Goal: Use online tool/utility: Utilize a website feature to perform a specific function

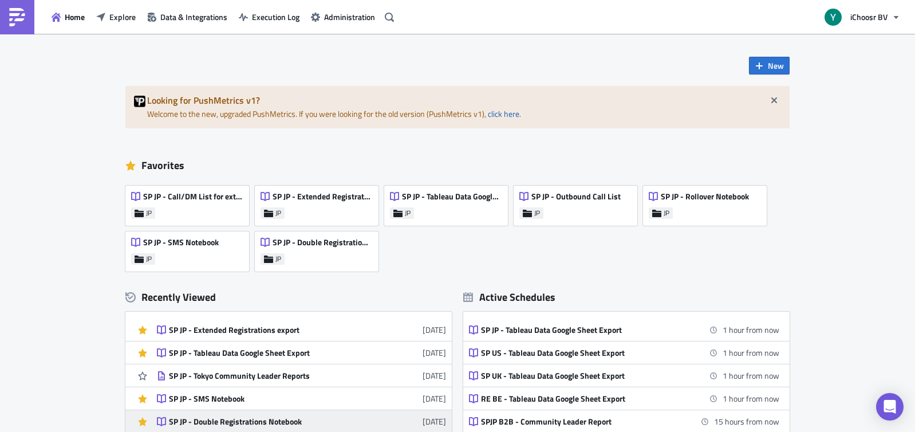
scroll to position [321, 0]
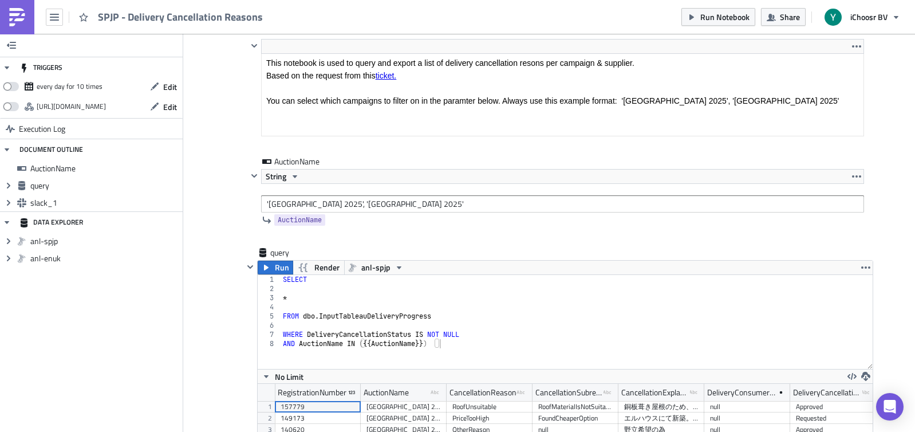
scroll to position [93, 0]
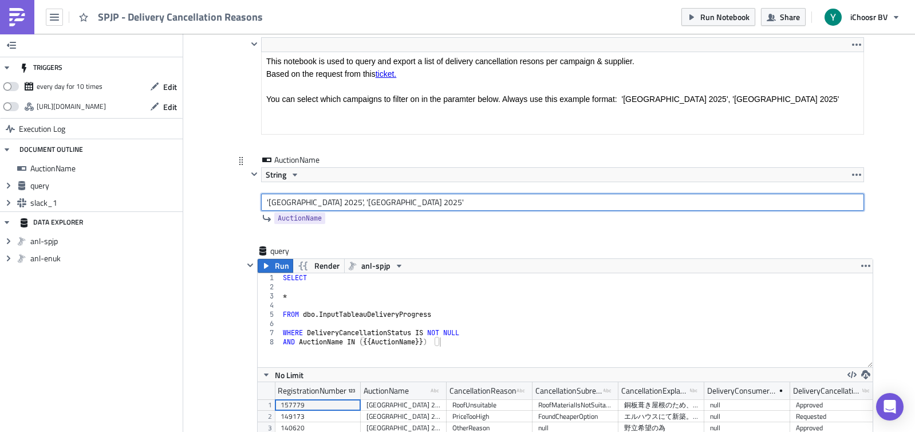
click at [313, 200] on input "'Nagano 2025', 'Kanagawa 2025'" at bounding box center [562, 202] width 603 height 17
type input "'[GEOGRAPHIC_DATA] [DATE]', '[GEOGRAPHIC_DATA] [DATE]'"
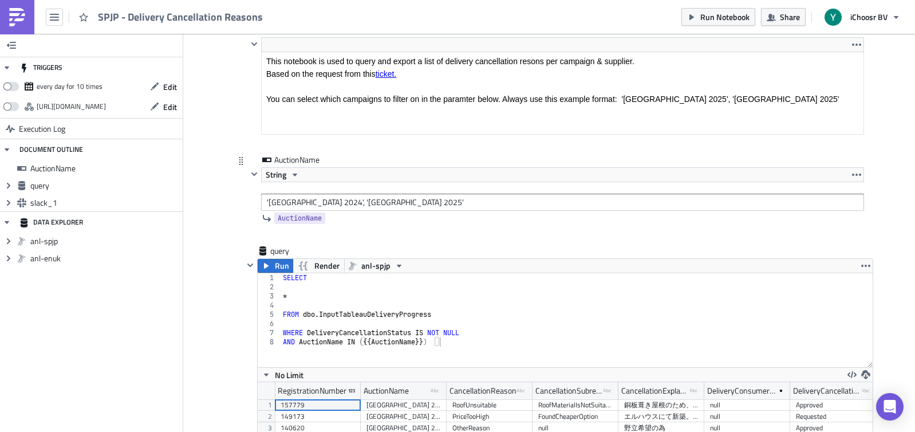
click at [248, 244] on div "AuctionName String 'Nagano 2024', 'Kanagawa 2025' AuctionName" at bounding box center [555, 199] width 617 height 91
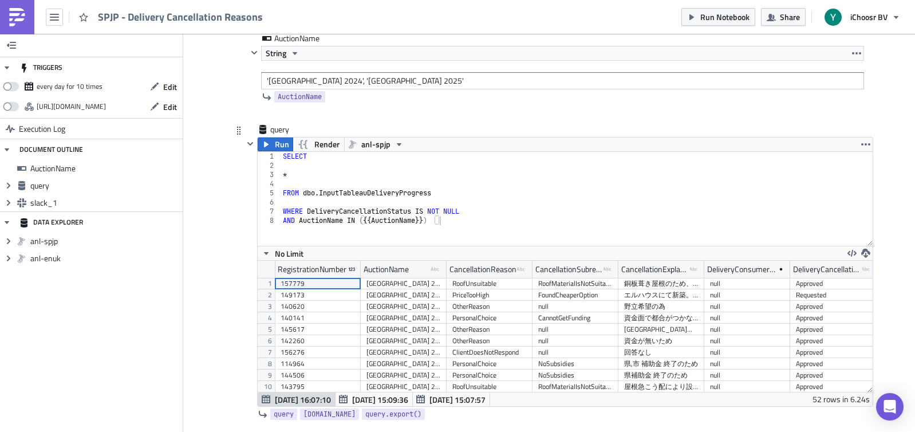
scroll to position [267, 0]
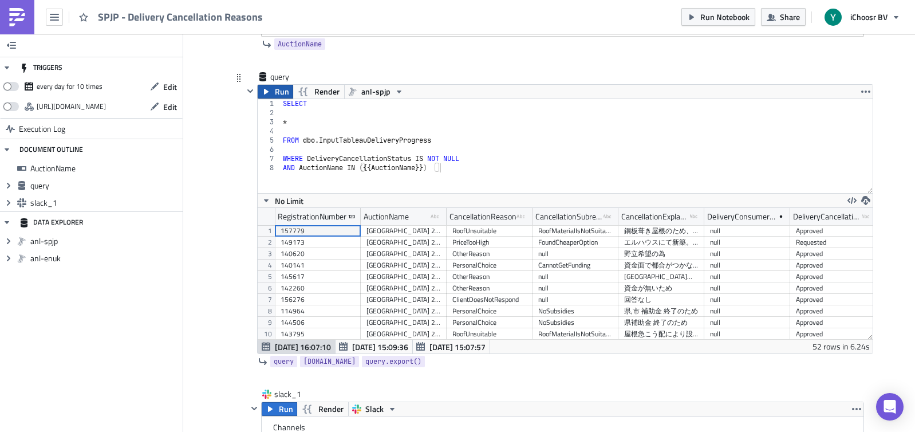
click at [273, 93] on button "Run" at bounding box center [275, 92] width 35 height 14
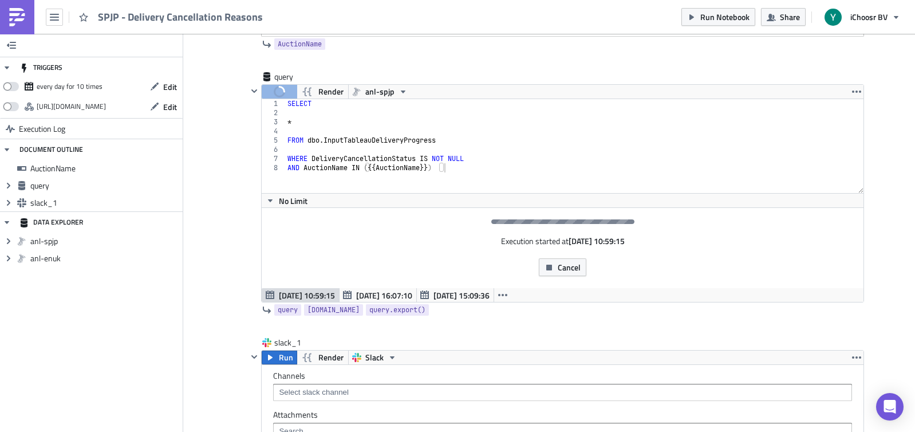
scroll to position [0, 0]
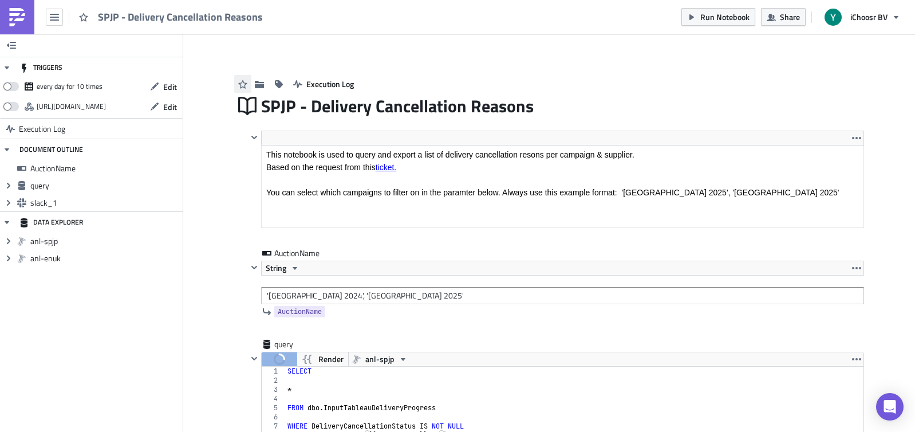
click at [242, 82] on icon "button" at bounding box center [242, 84] width 9 height 9
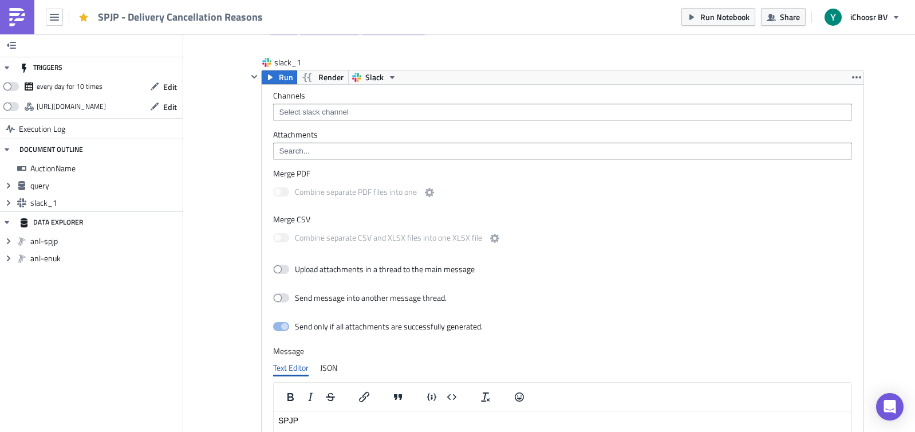
scroll to position [613, 0]
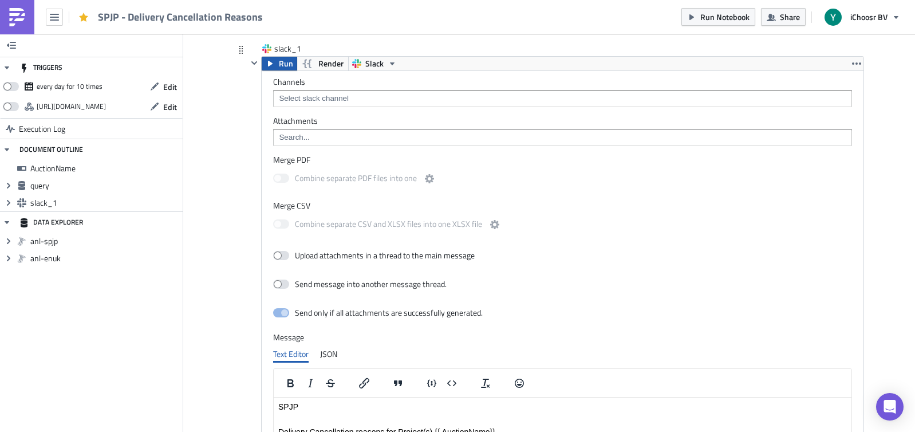
click at [280, 57] on span "Run" at bounding box center [286, 64] width 14 height 14
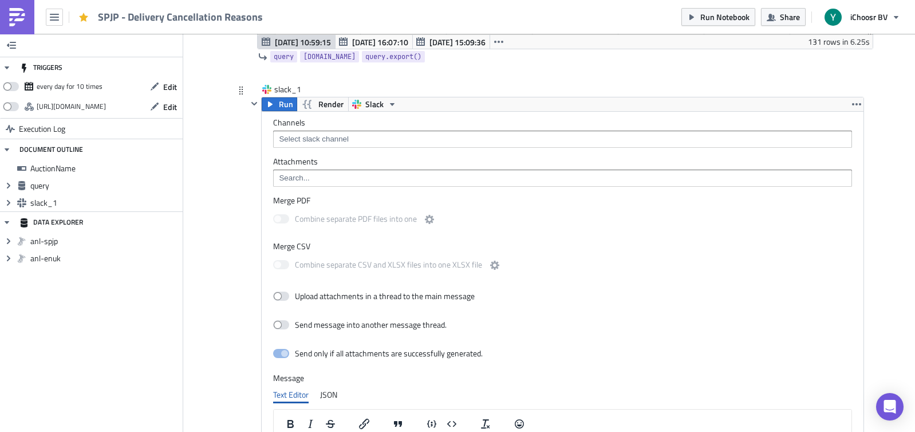
scroll to position [523, 0]
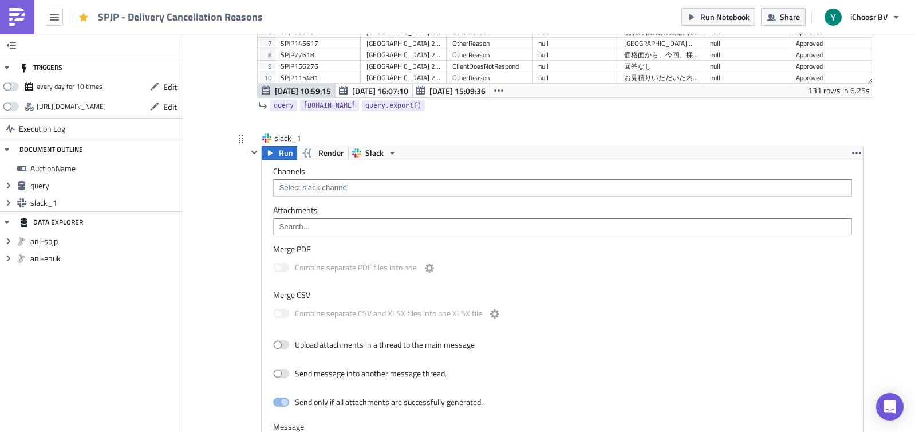
click at [334, 185] on input at bounding box center [562, 187] width 572 height 11
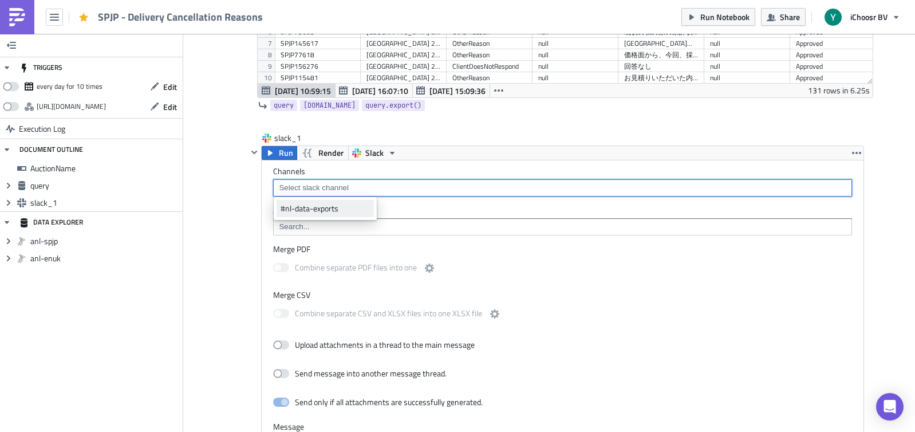
click at [321, 206] on div "#nl-data-exports" at bounding box center [325, 208] width 89 height 11
click at [339, 186] on icon "Remove Tag" at bounding box center [334, 187] width 9 height 9
type input "＃"
type input "#jp-data-exports"
click at [334, 205] on div "Add "#jp-data-exports"" at bounding box center [332, 208] width 77 height 11
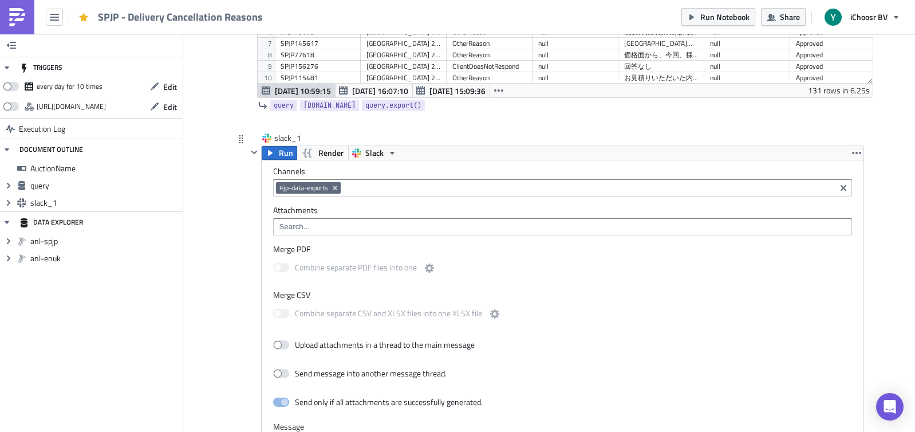
click at [236, 243] on div "slack_1 Run Render Slack Channels #jp-data-exports Attachments Merge PDF Combin…" at bounding box center [549, 416] width 630 height 568
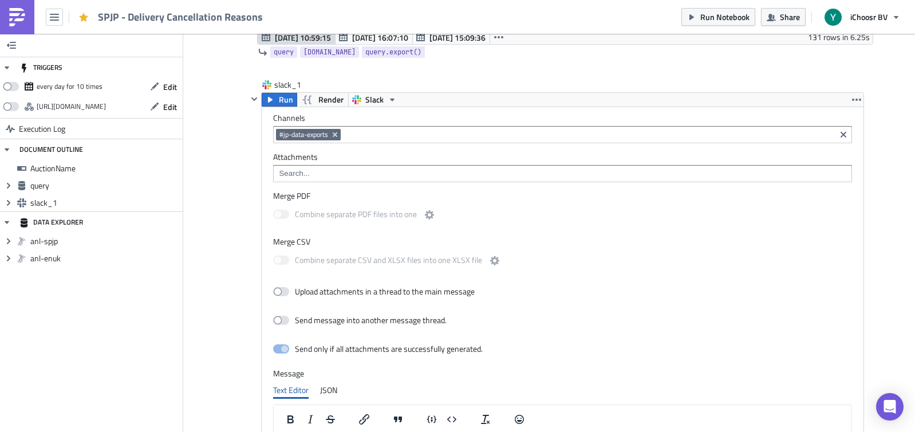
scroll to position [397, 0]
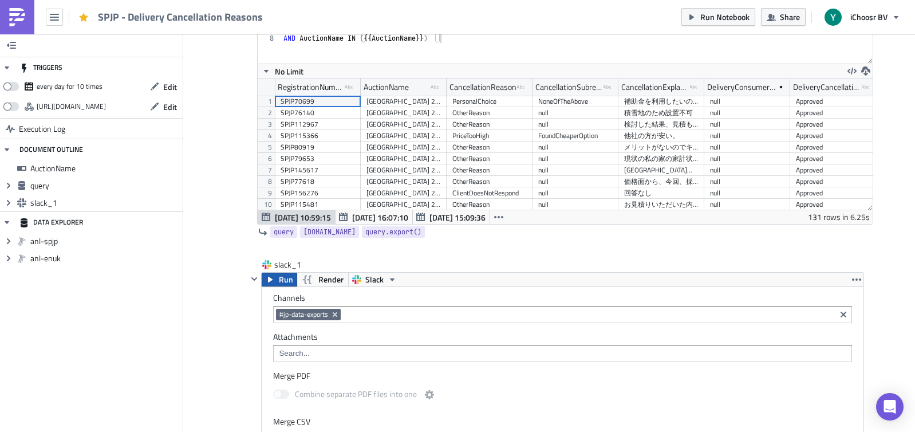
click at [279, 279] on span "Run" at bounding box center [286, 280] width 14 height 14
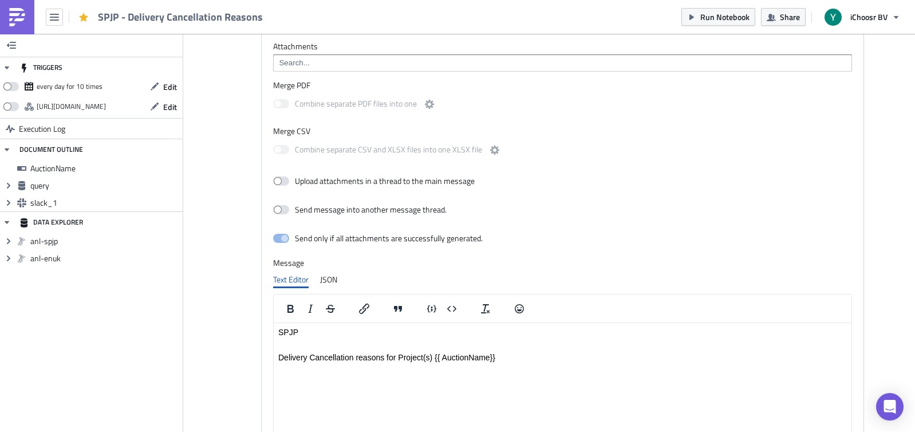
scroll to position [684, 0]
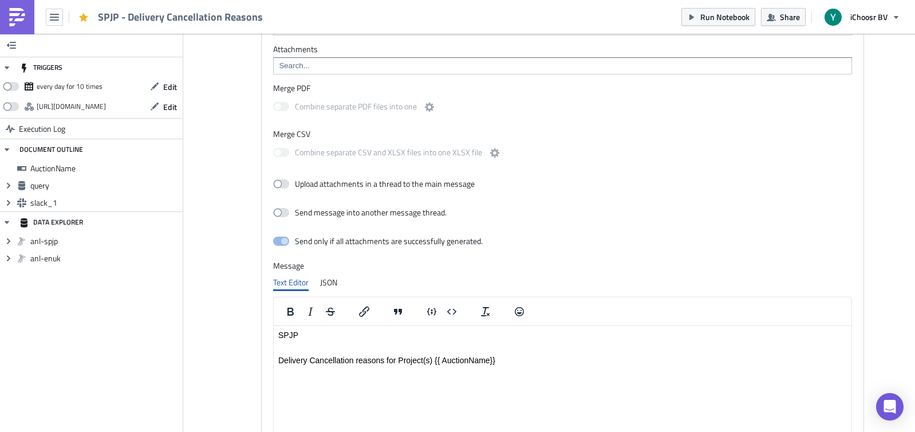
click at [285, 103] on span at bounding box center [281, 106] width 16 height 9
click at [279, 157] on label "Combine separate CSV and XLSX files into one XLSX file" at bounding box center [387, 153] width 228 height 14
click at [281, 151] on span at bounding box center [281, 152] width 16 height 9
click at [281, 239] on span at bounding box center [281, 240] width 16 height 9
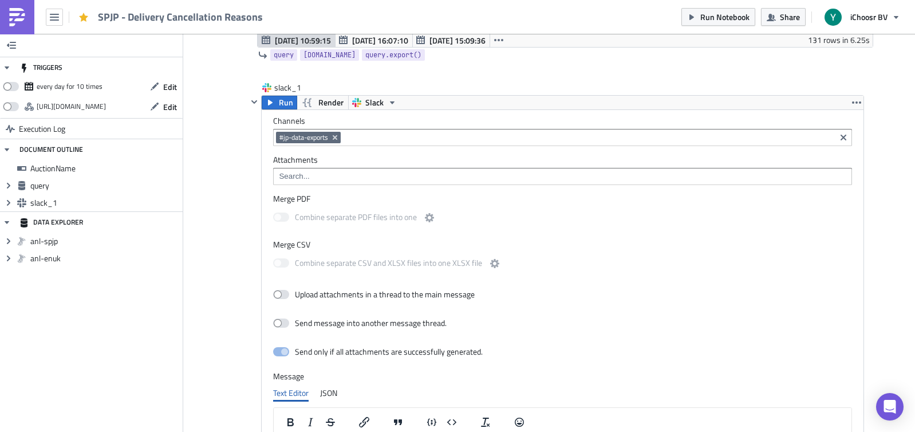
scroll to position [513, 0]
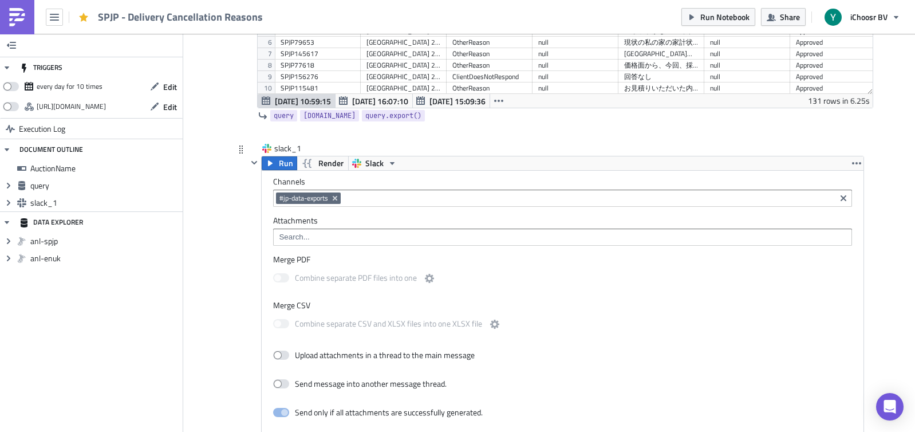
click at [289, 237] on input at bounding box center [562, 236] width 572 height 11
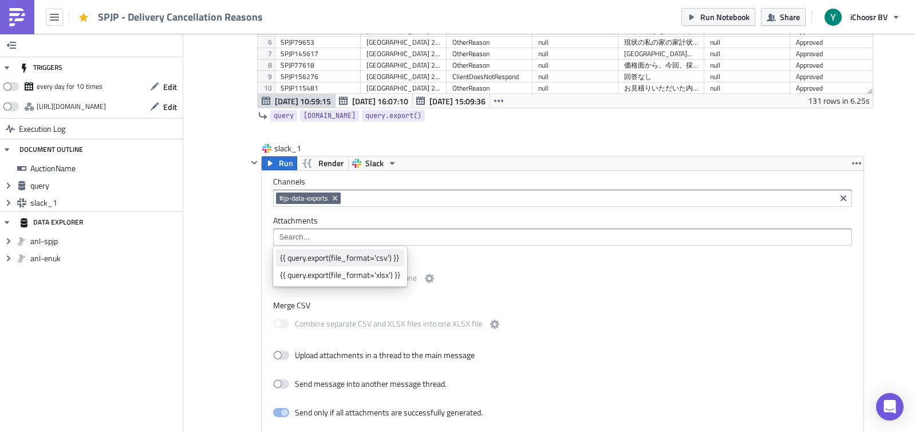
click at [317, 258] on div "{{ query.export(file_format='csv') }}" at bounding box center [340, 257] width 120 height 11
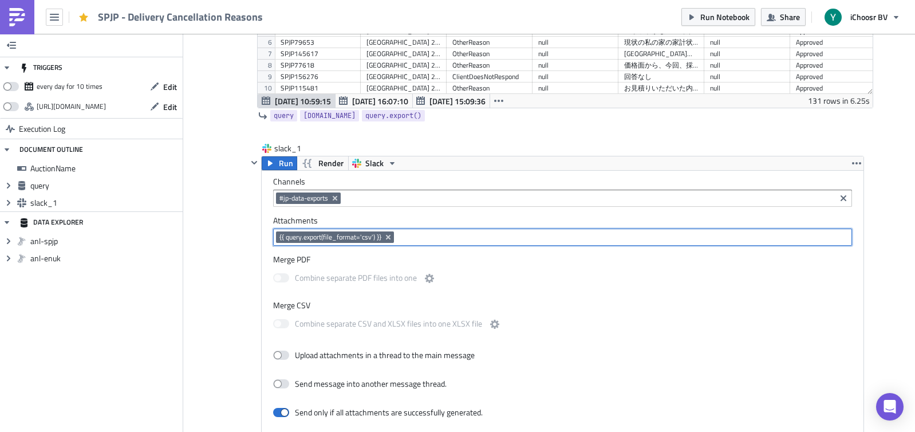
click at [233, 268] on div "Execution Log SPJP - Delivery Cancellation Reasons <p>This notebook is used to …" at bounding box center [549, 173] width 653 height 1268
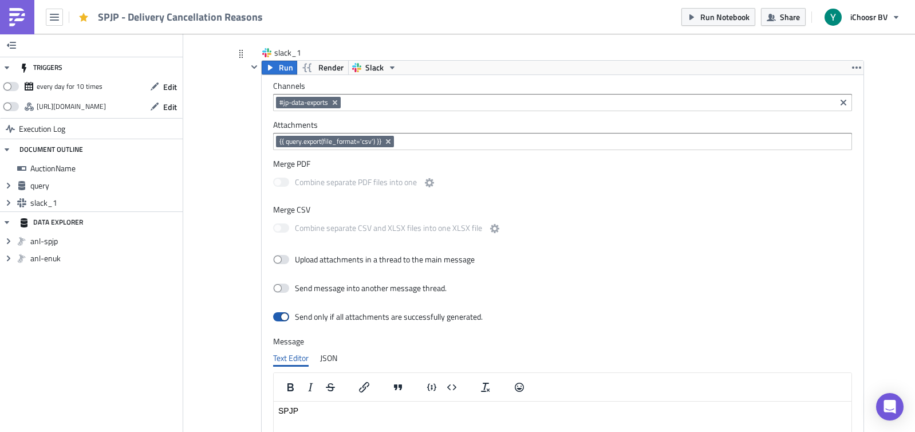
scroll to position [539, 0]
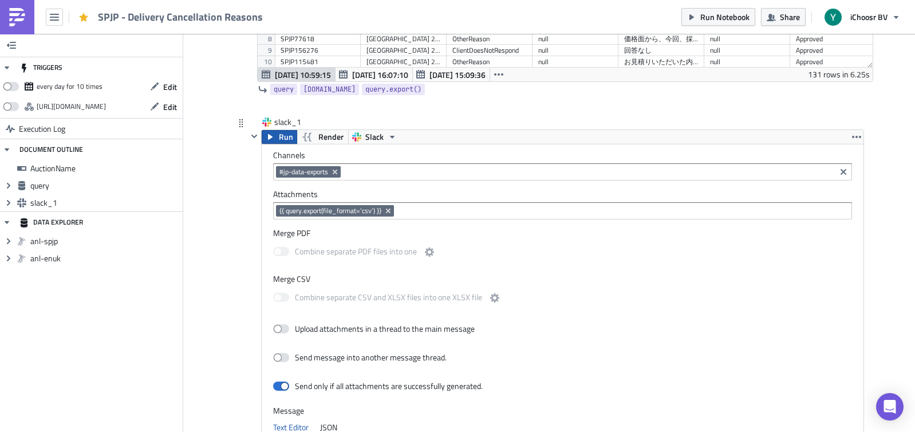
click at [278, 140] on button "Run" at bounding box center [279, 137] width 35 height 14
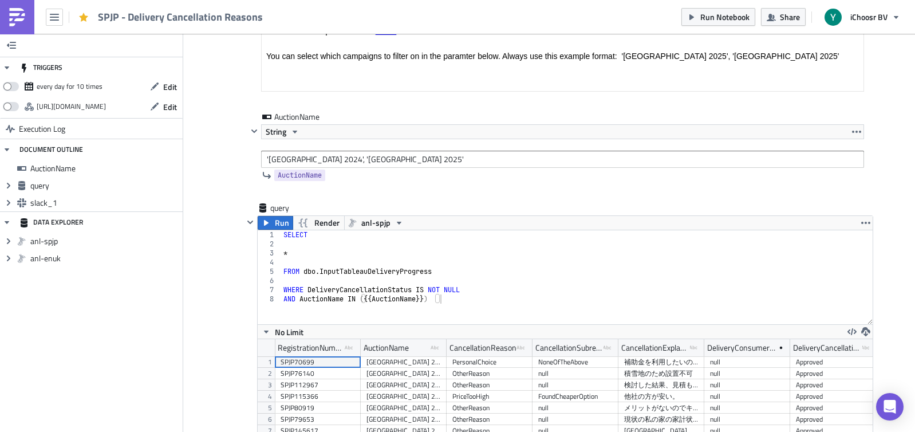
scroll to position [0, 0]
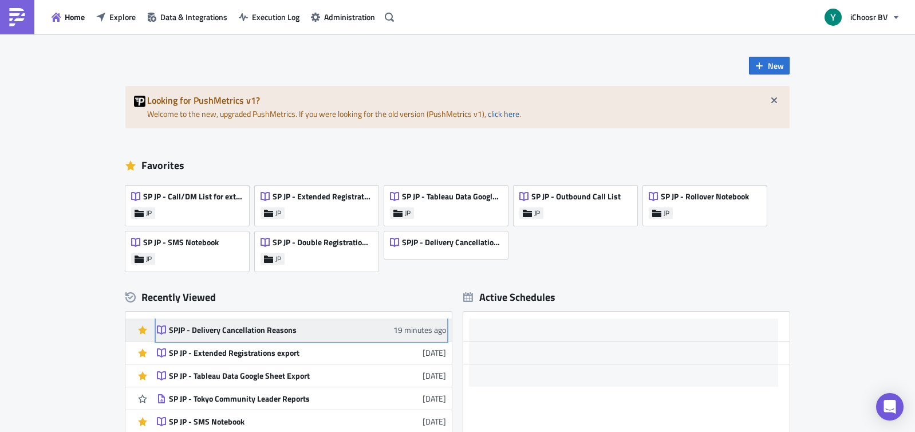
click at [287, 329] on div "SPJP - Delivery Cancellation Reasons" at bounding box center [269, 330] width 200 height 10
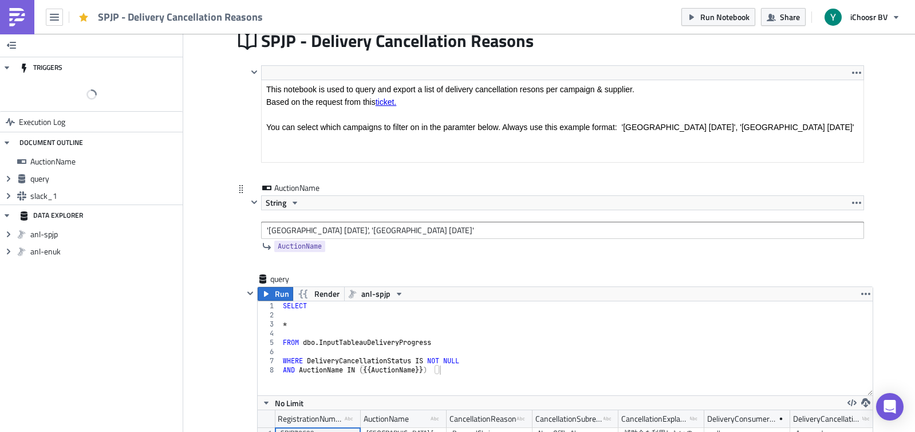
scroll to position [140, 0]
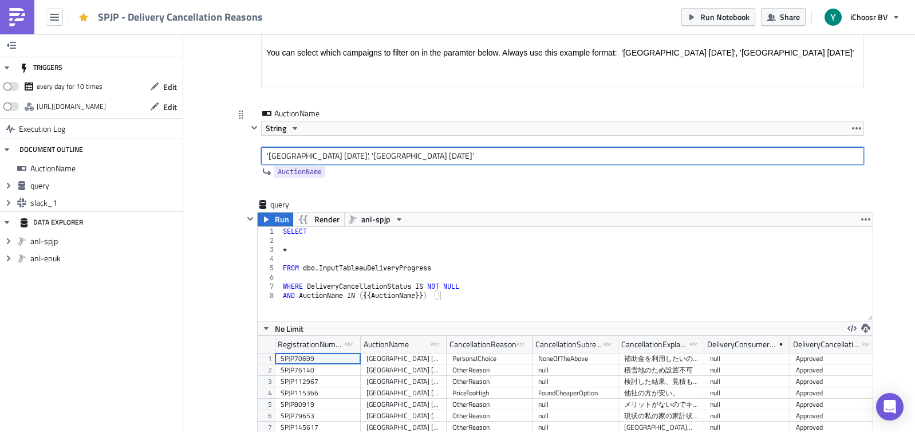
click at [372, 155] on input "'Nagano 2024', 'Kanagawa 2025'" at bounding box center [562, 155] width 603 height 17
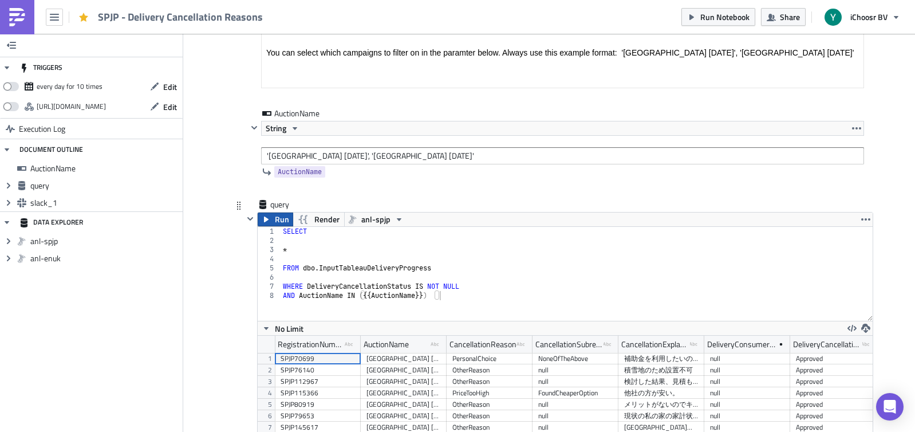
click at [281, 222] on span "Run" at bounding box center [282, 219] width 14 height 14
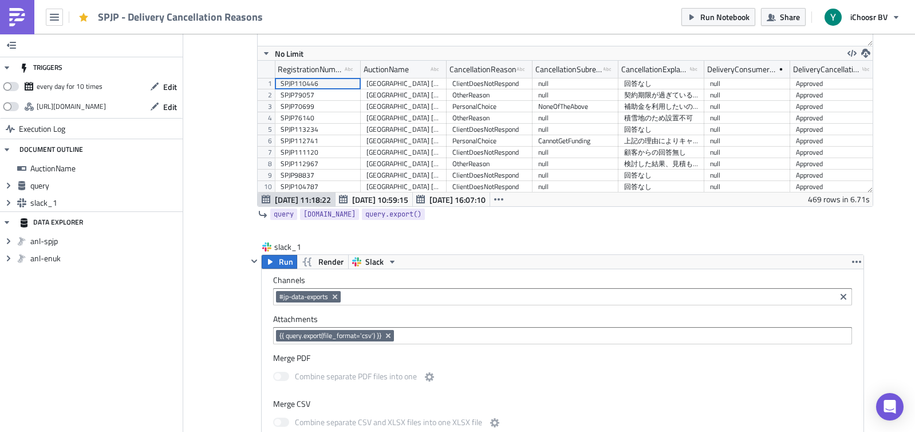
scroll to position [566, 0]
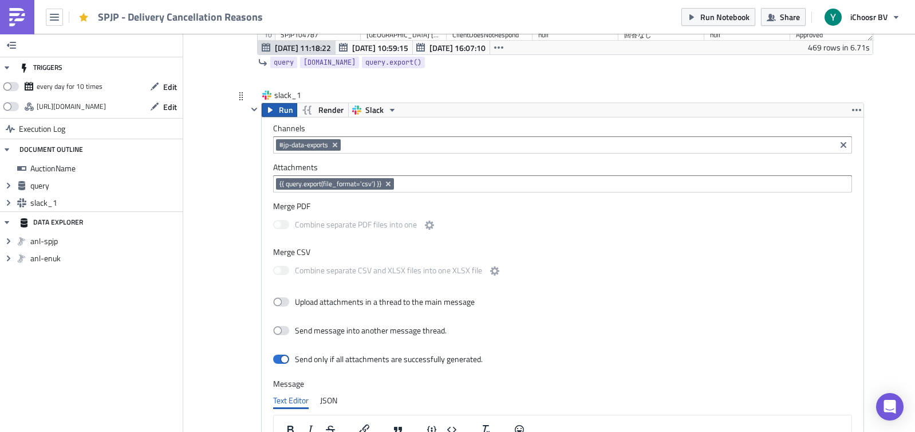
click at [289, 105] on span "Run" at bounding box center [286, 110] width 14 height 14
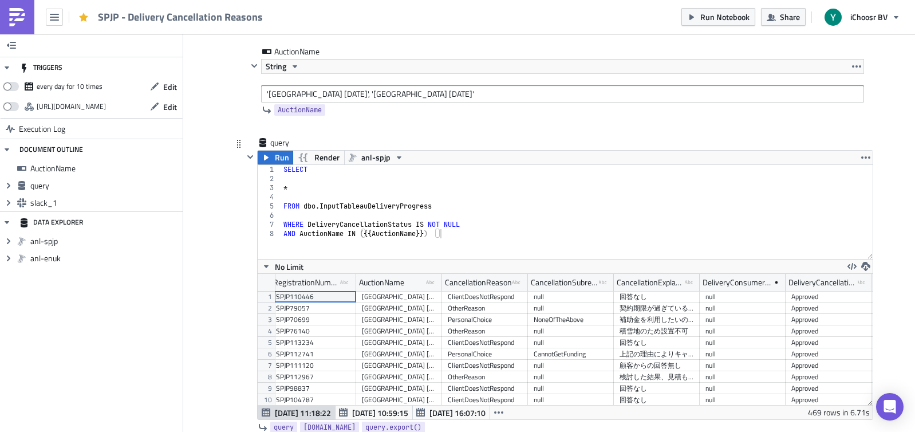
scroll to position [160, 0]
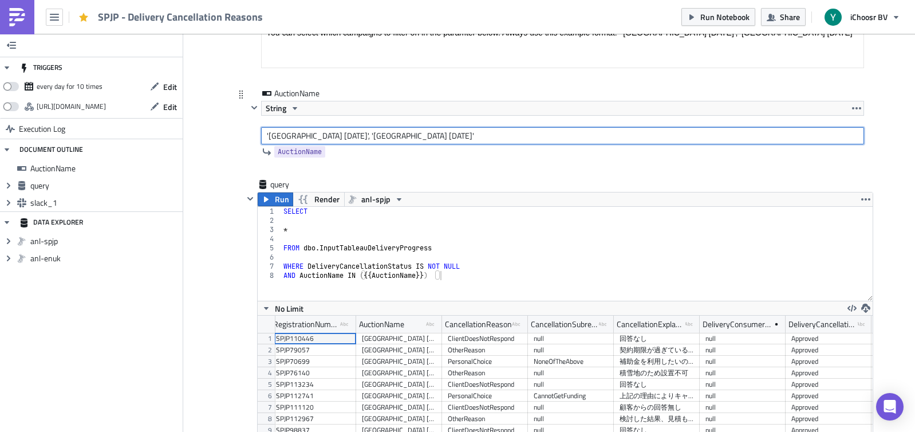
click at [405, 134] on input "'Nagano 2024', 'Kanagawa 2024'" at bounding box center [562, 135] width 603 height 17
type input "'Nagano 2024', 'Kanagawa 2024', 'Tokyo 2024', 'Chiba 2024'"
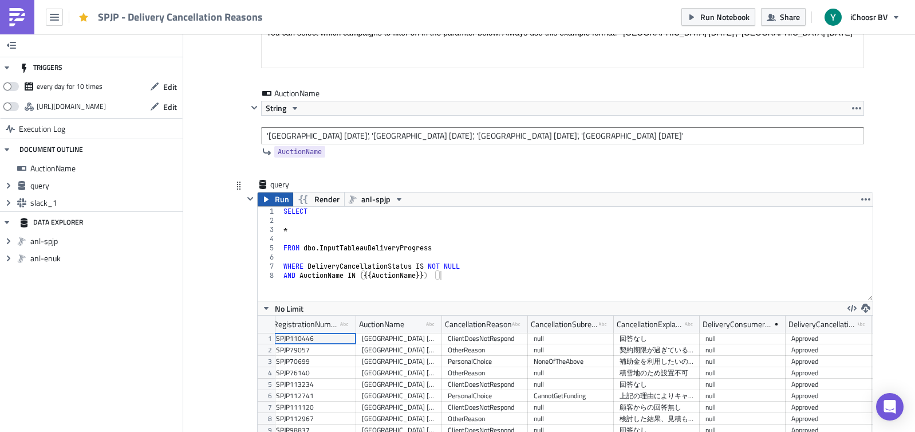
click at [276, 204] on span "Run" at bounding box center [282, 199] width 14 height 14
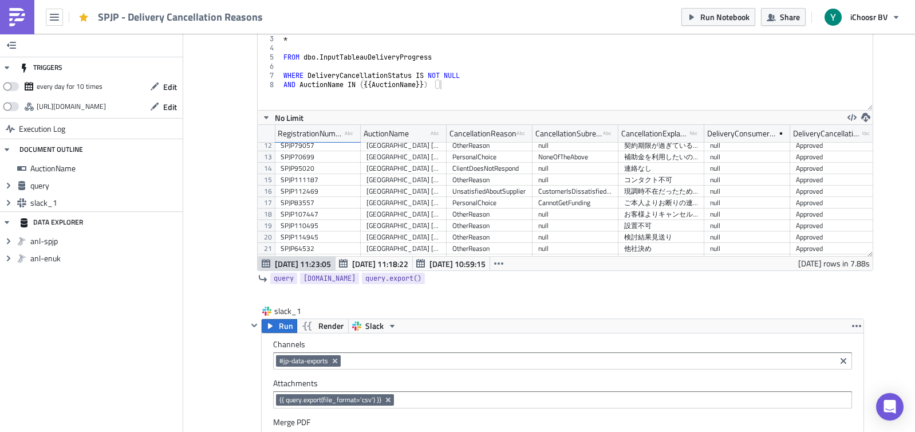
scroll to position [188, 0]
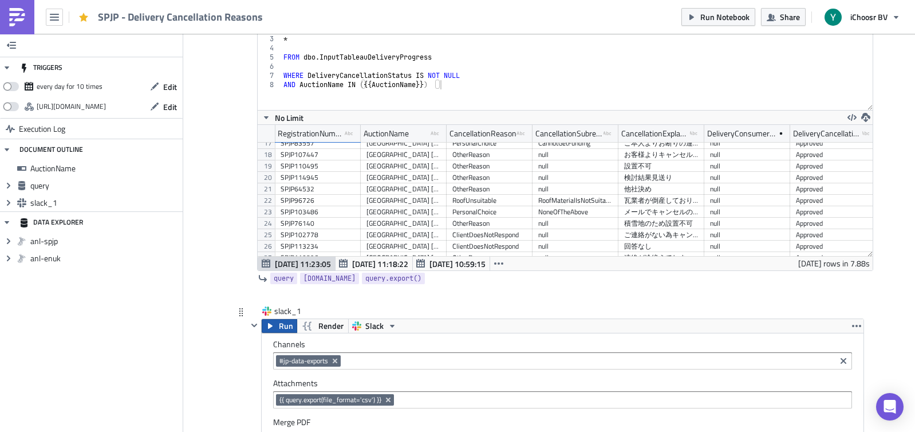
click at [287, 327] on span "Run" at bounding box center [286, 326] width 14 height 14
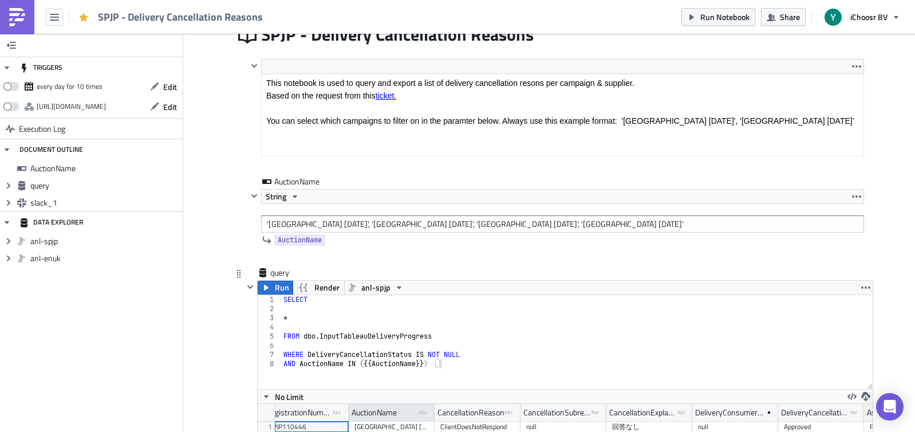
scroll to position [31, 0]
